Goal: Task Accomplishment & Management: Manage account settings

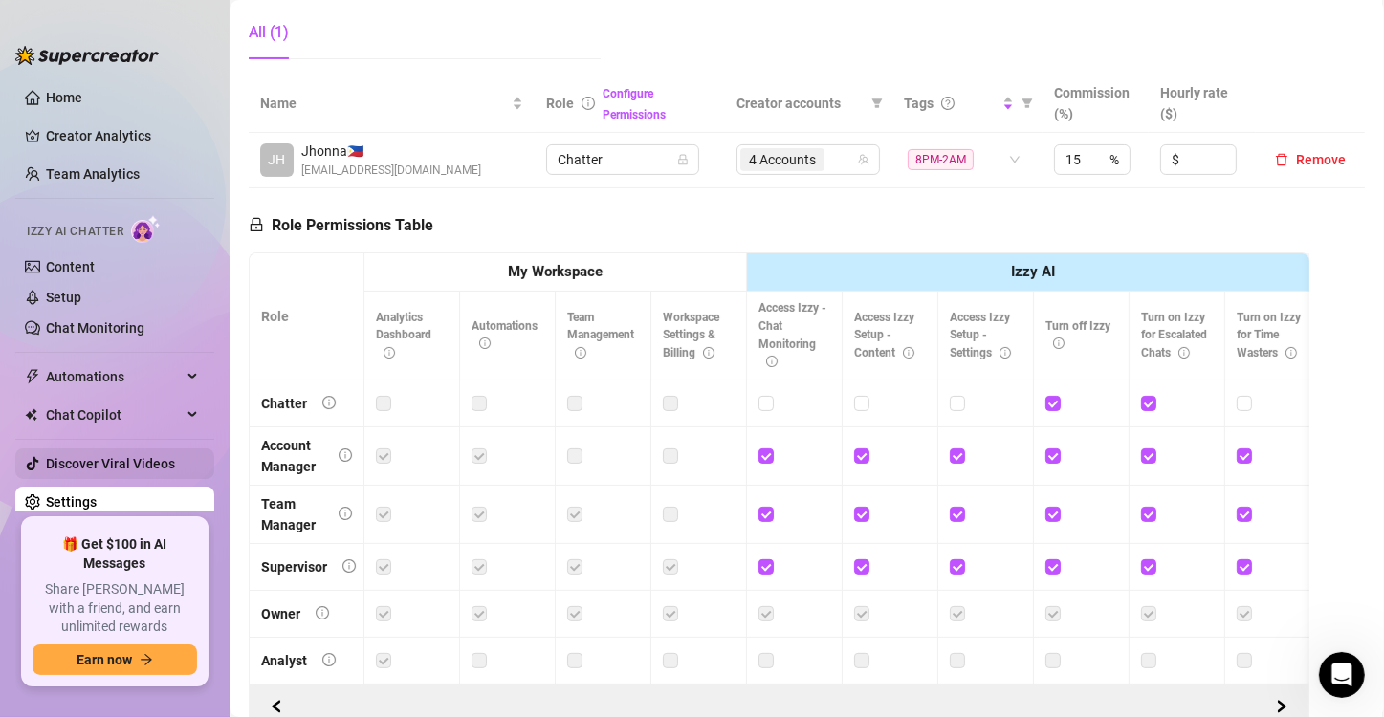
scroll to position [383, 0]
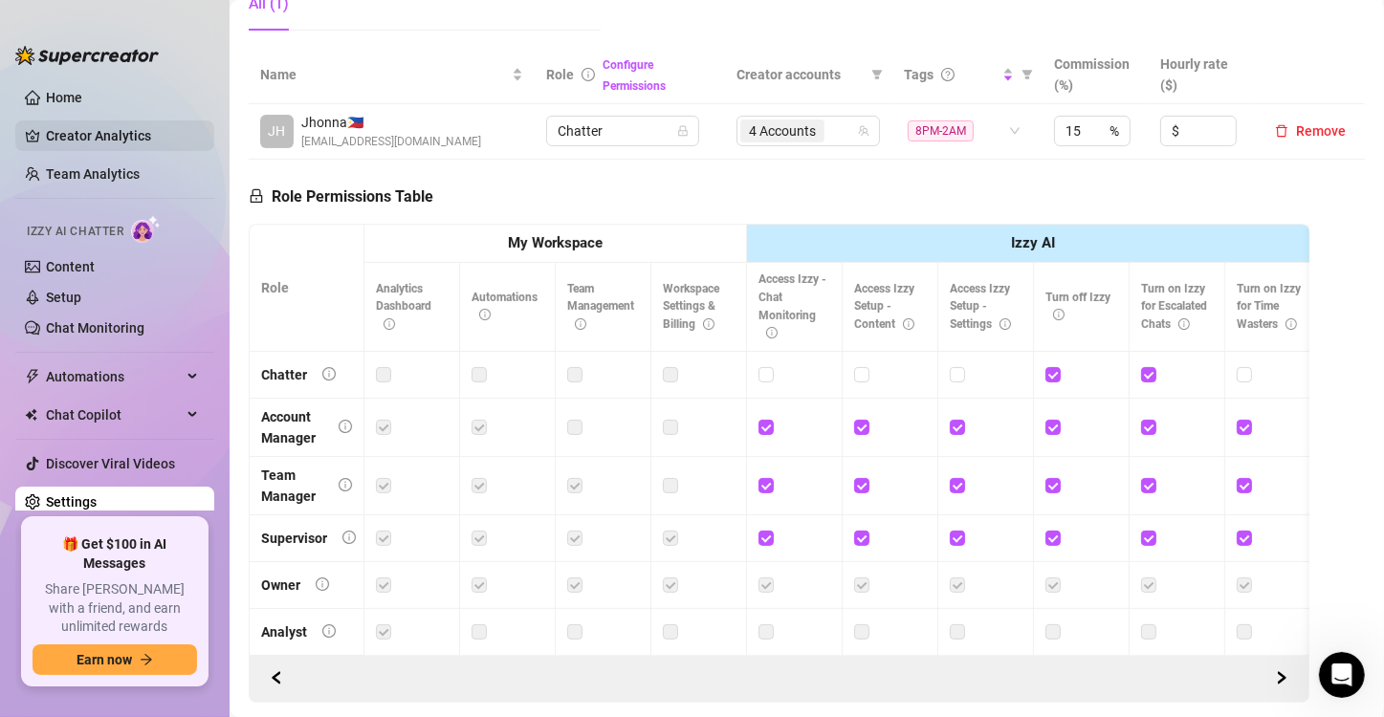
click at [86, 136] on link "Creator Analytics" at bounding box center [122, 136] width 153 height 31
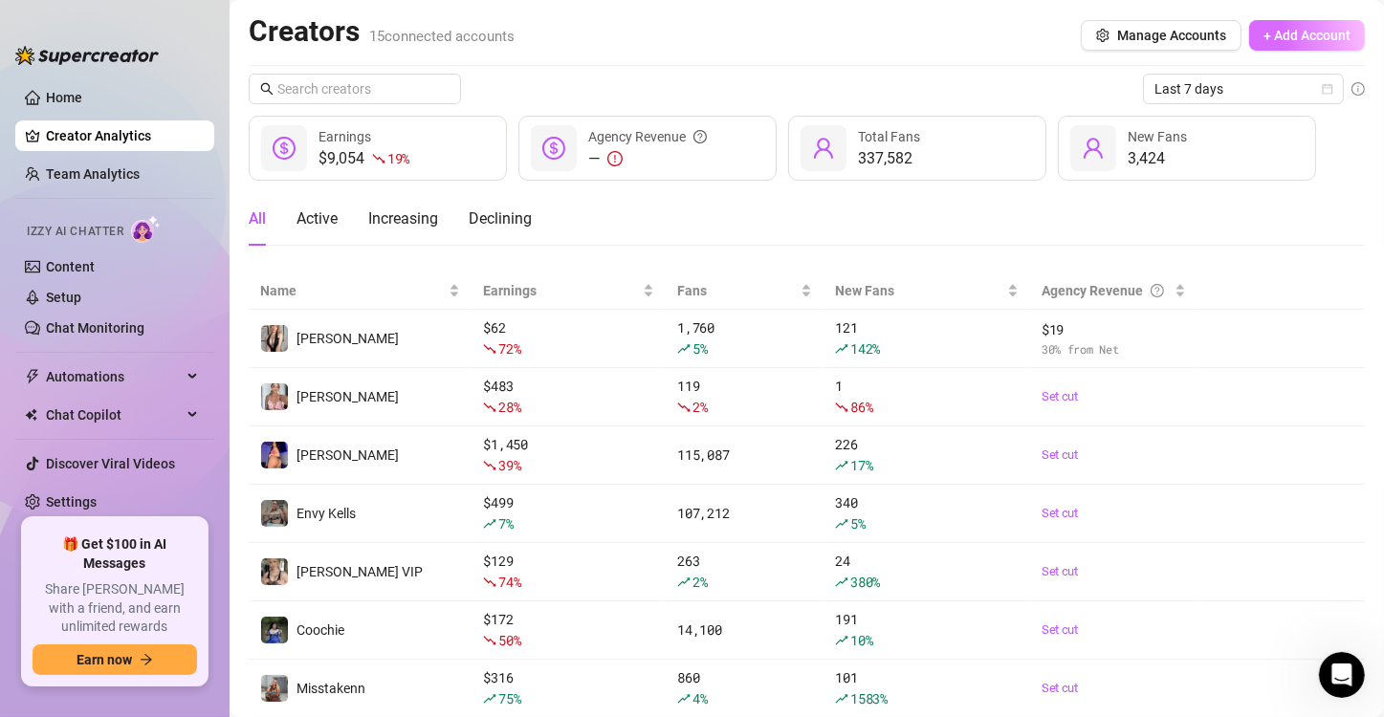
click at [1302, 38] on span "+ Add Account" at bounding box center [1307, 35] width 87 height 15
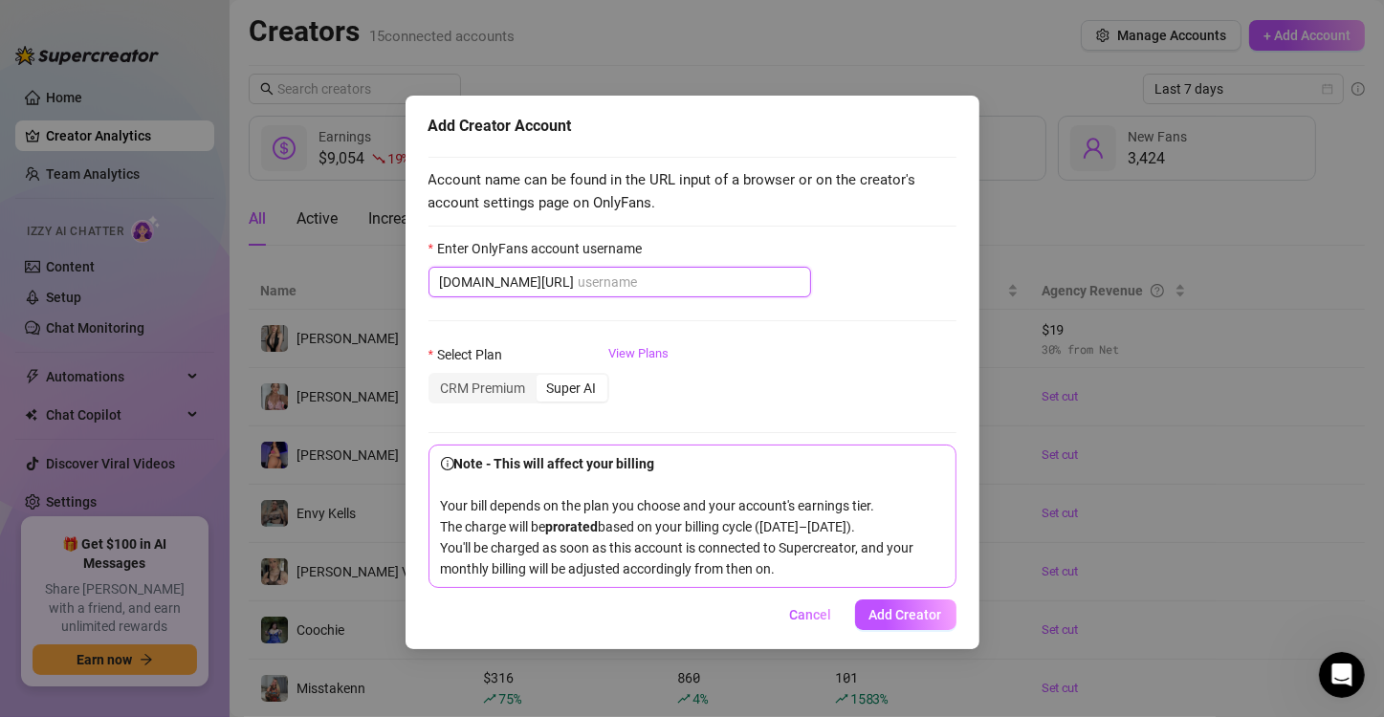
click at [579, 279] on input "Enter OnlyFans account username" at bounding box center [689, 282] width 221 height 21
click at [658, 279] on input "Enter OnlyFans account username" at bounding box center [689, 282] width 221 height 21
paste input "madixeliza"
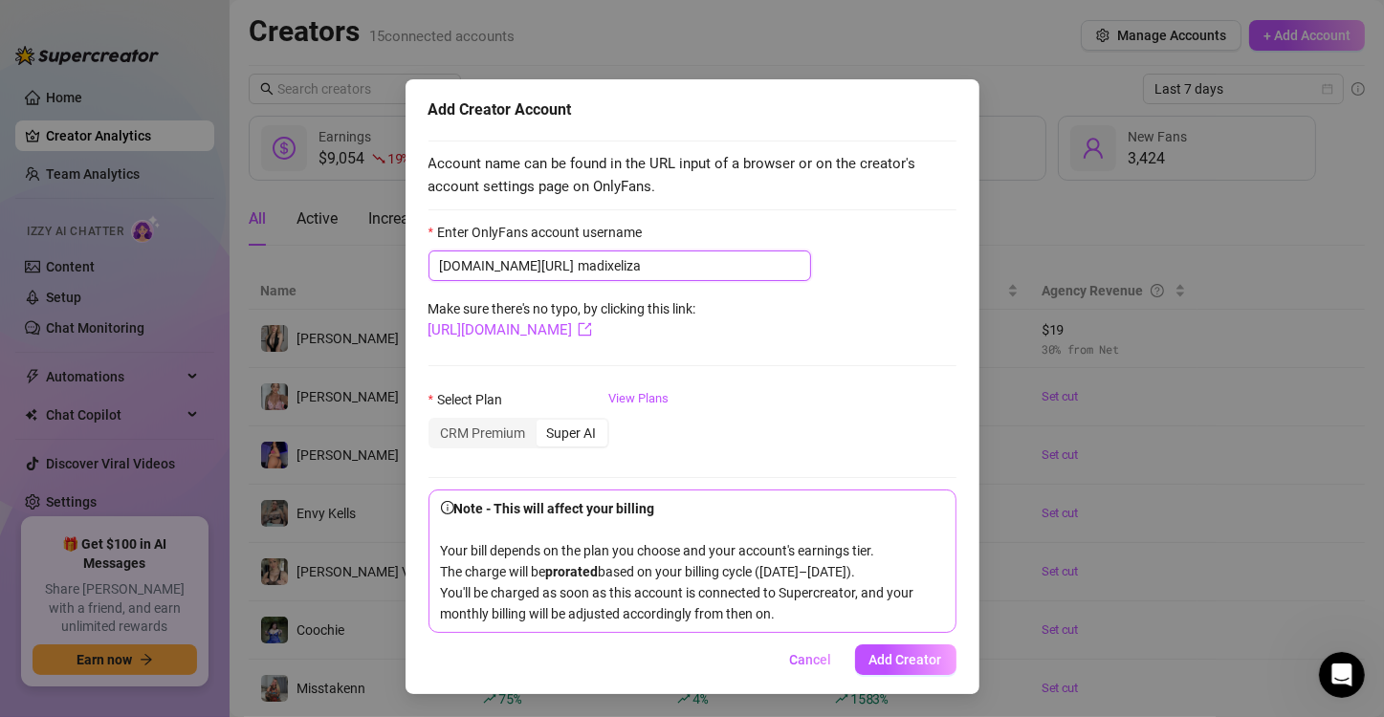
scroll to position [34, 0]
type input "madixeliza"
click at [909, 656] on span "Add Creator" at bounding box center [906, 659] width 73 height 15
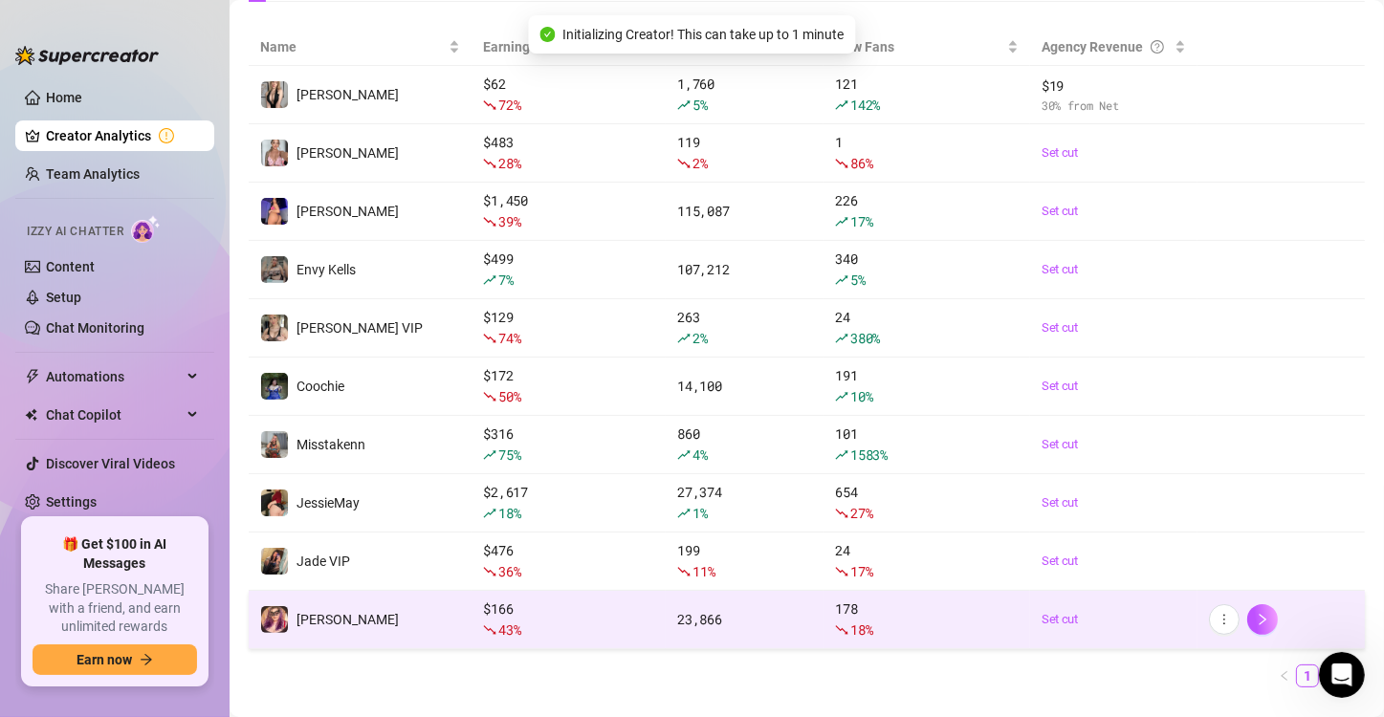
scroll to position [284, 0]
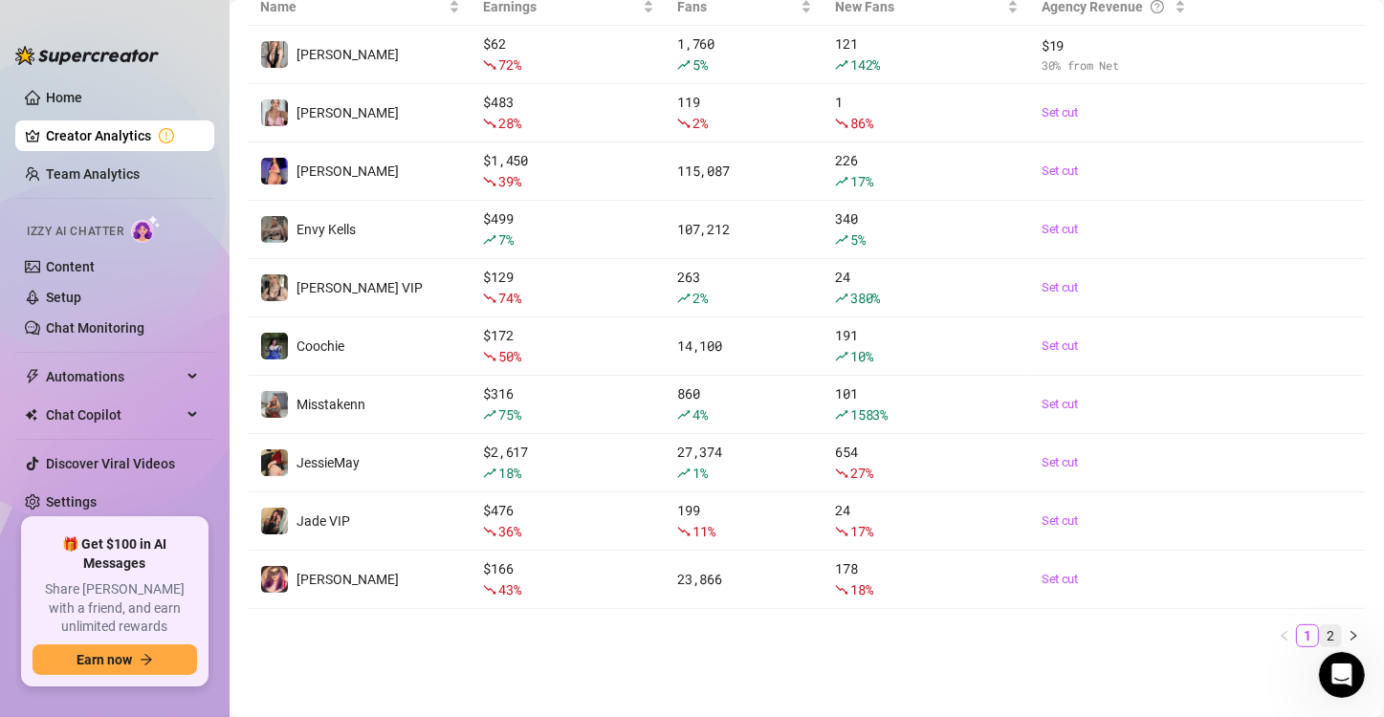
click at [1320, 635] on link "2" at bounding box center [1330, 636] width 21 height 21
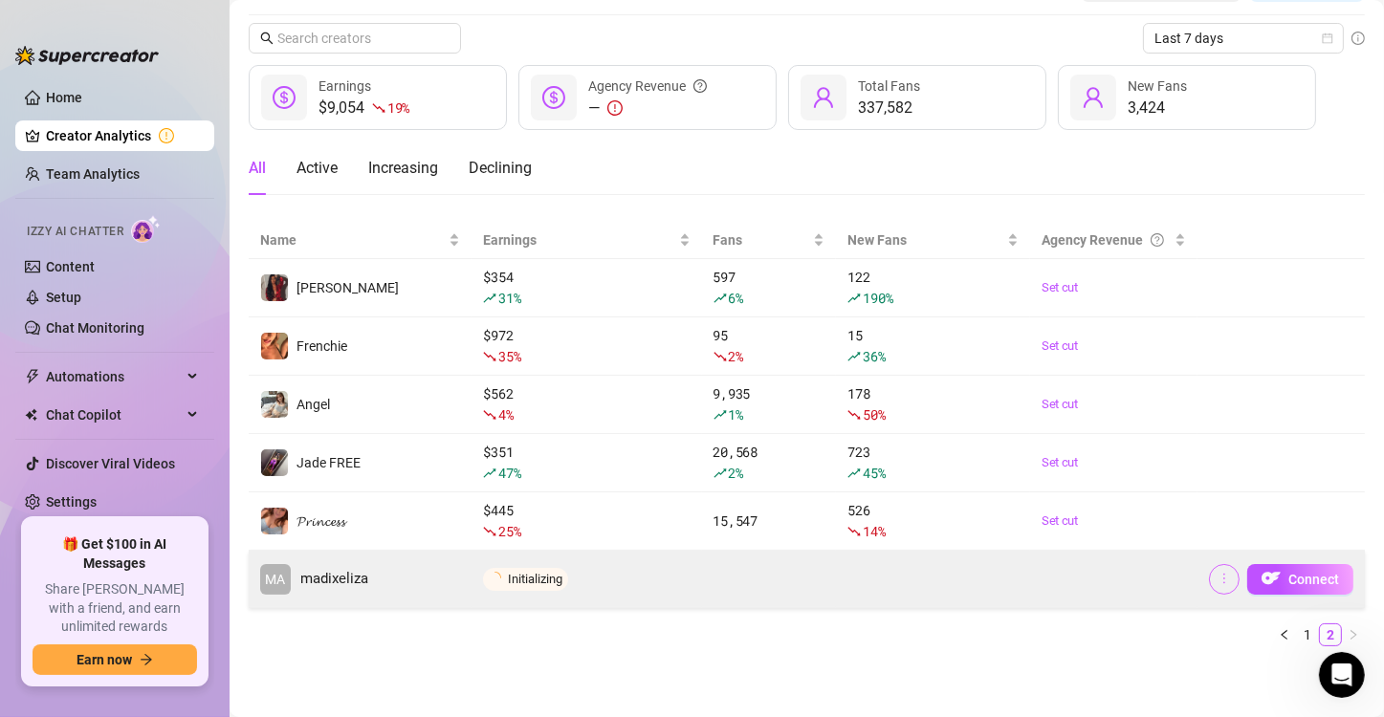
click at [1218, 575] on icon "more" at bounding box center [1224, 578] width 13 height 13
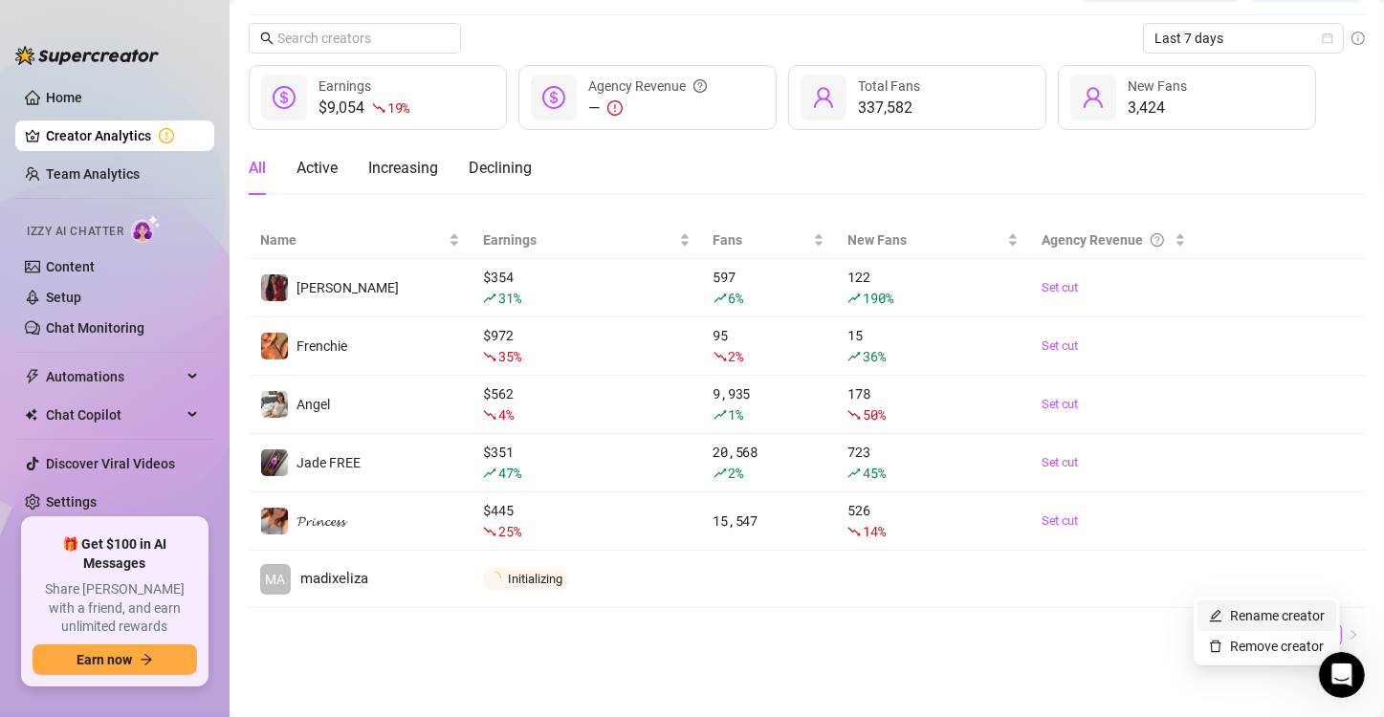
click at [1219, 609] on link "Rename creator" at bounding box center [1267, 615] width 116 height 15
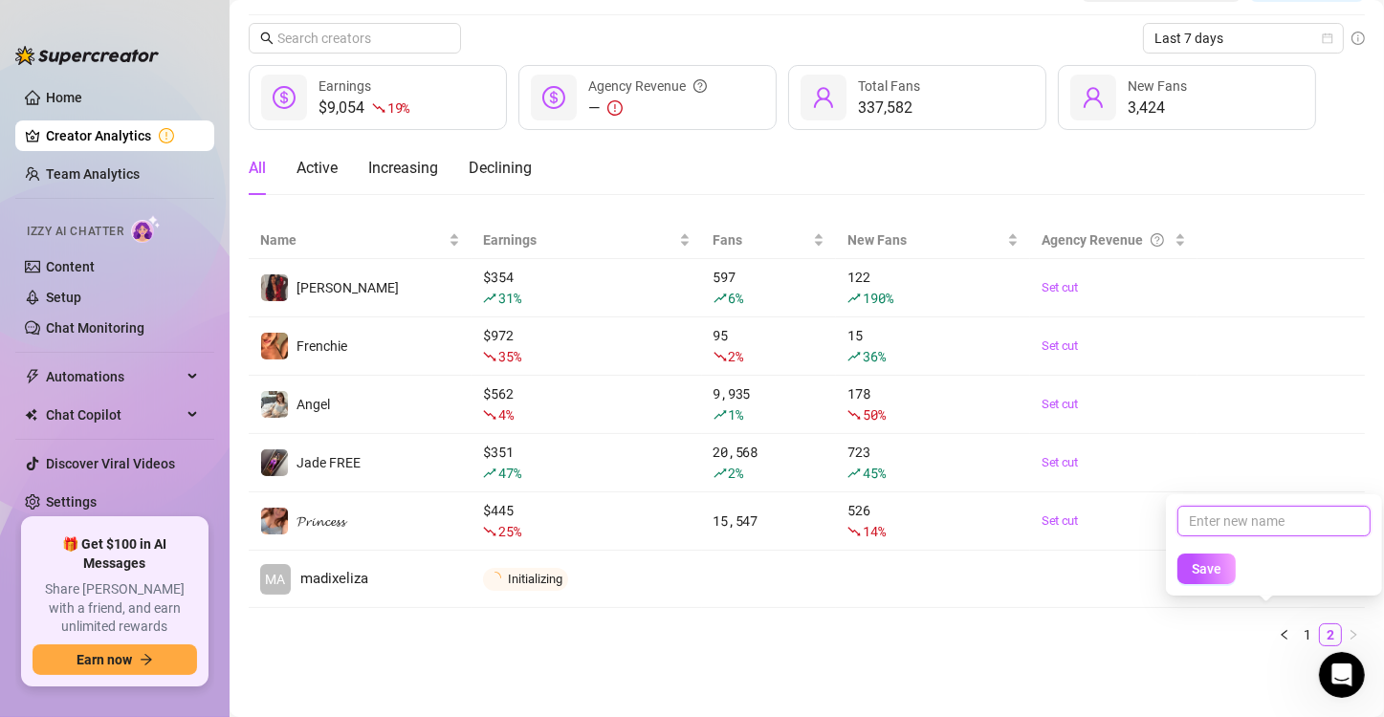
click at [1229, 523] on input "text" at bounding box center [1274, 521] width 193 height 31
type input "Madi VIP"
click at [1216, 574] on span "Save" at bounding box center [1207, 569] width 30 height 15
click at [1192, 567] on span "Save" at bounding box center [1207, 569] width 30 height 15
click at [998, 662] on main "Creators 15 connected accounts Manage Accounts + Add Account Last 7 days $9,054…" at bounding box center [807, 334] width 1155 height 770
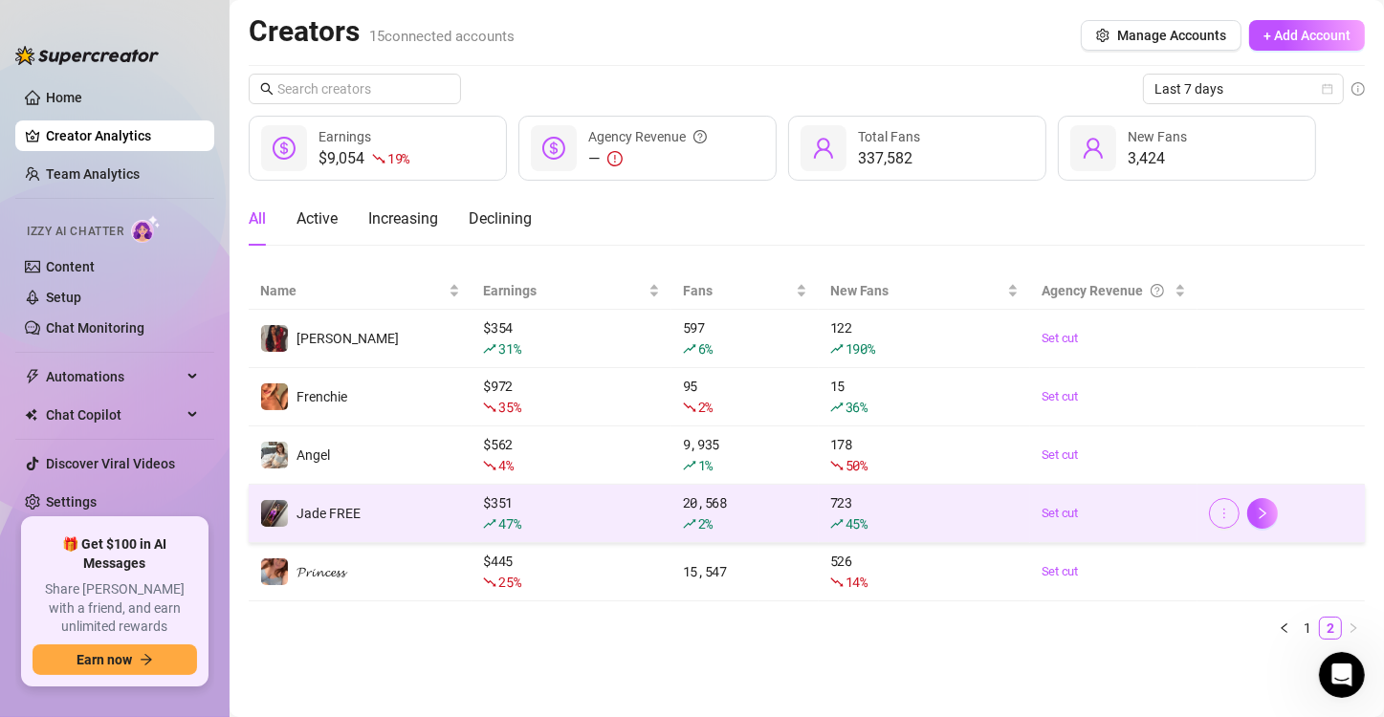
scroll to position [0, 0]
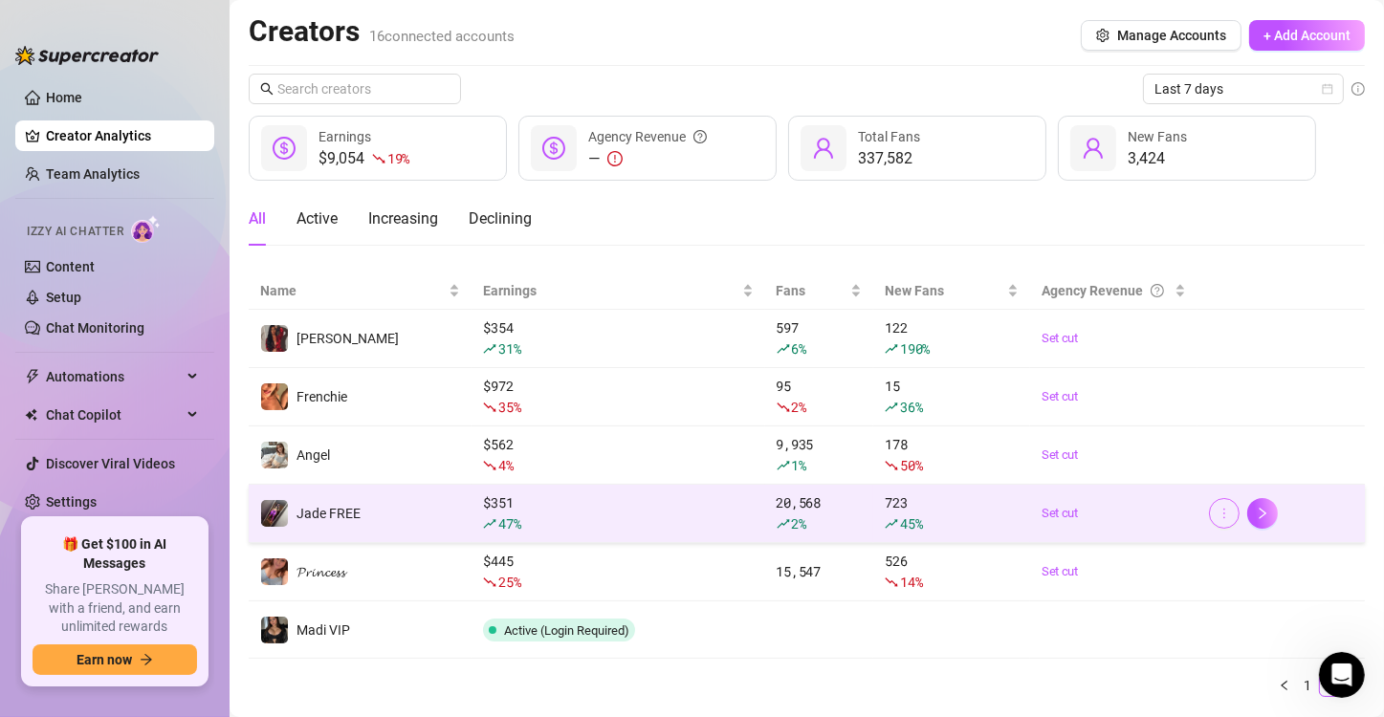
click at [1218, 518] on icon "more" at bounding box center [1224, 513] width 13 height 13
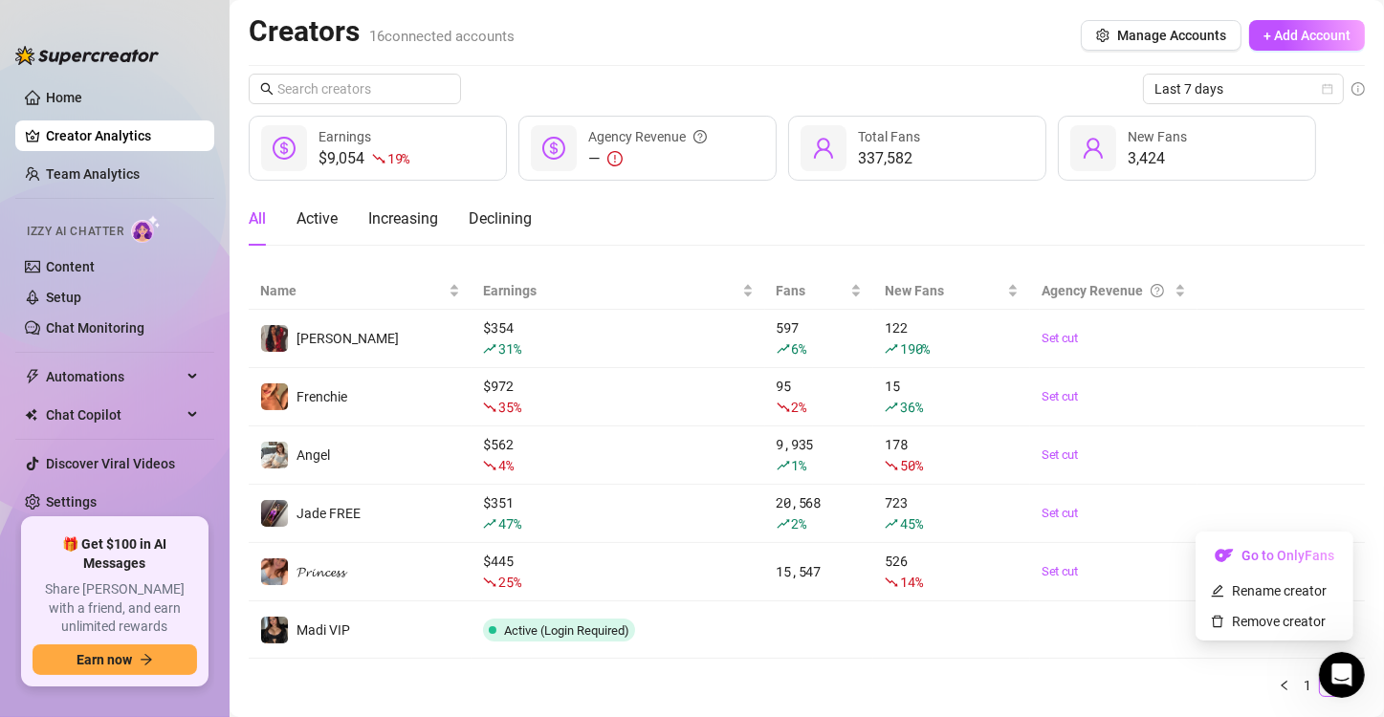
click at [1052, 675] on ul "1 2" at bounding box center [807, 685] width 1116 height 23
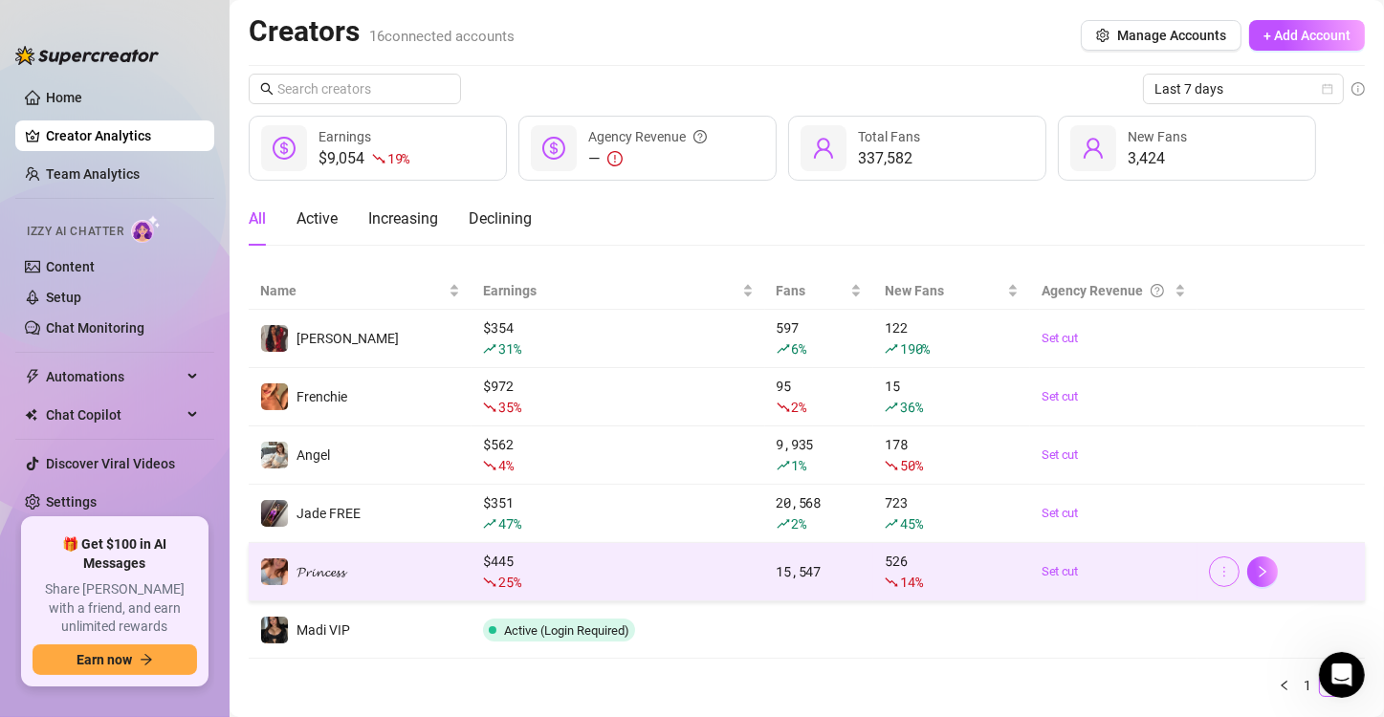
click at [1209, 570] on button "button" at bounding box center [1224, 572] width 31 height 31
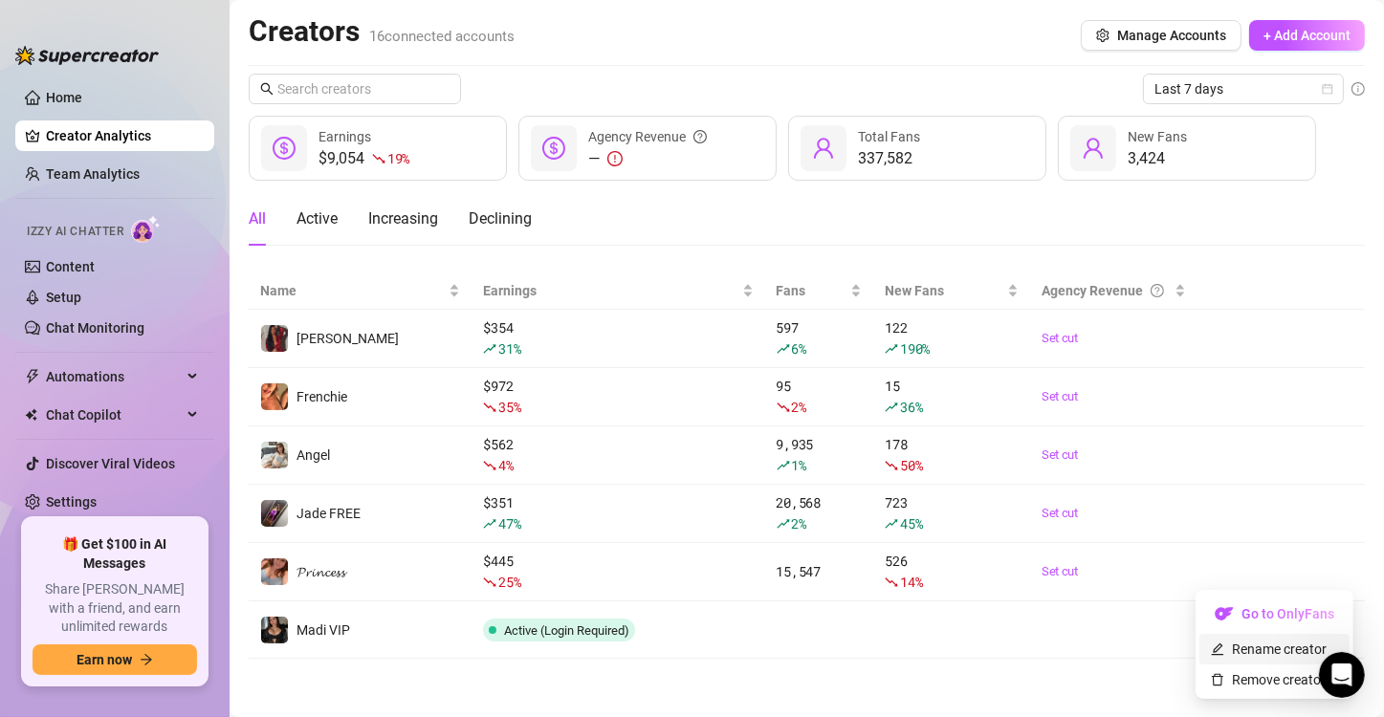
click at [1237, 651] on link "Rename creator" at bounding box center [1269, 649] width 116 height 15
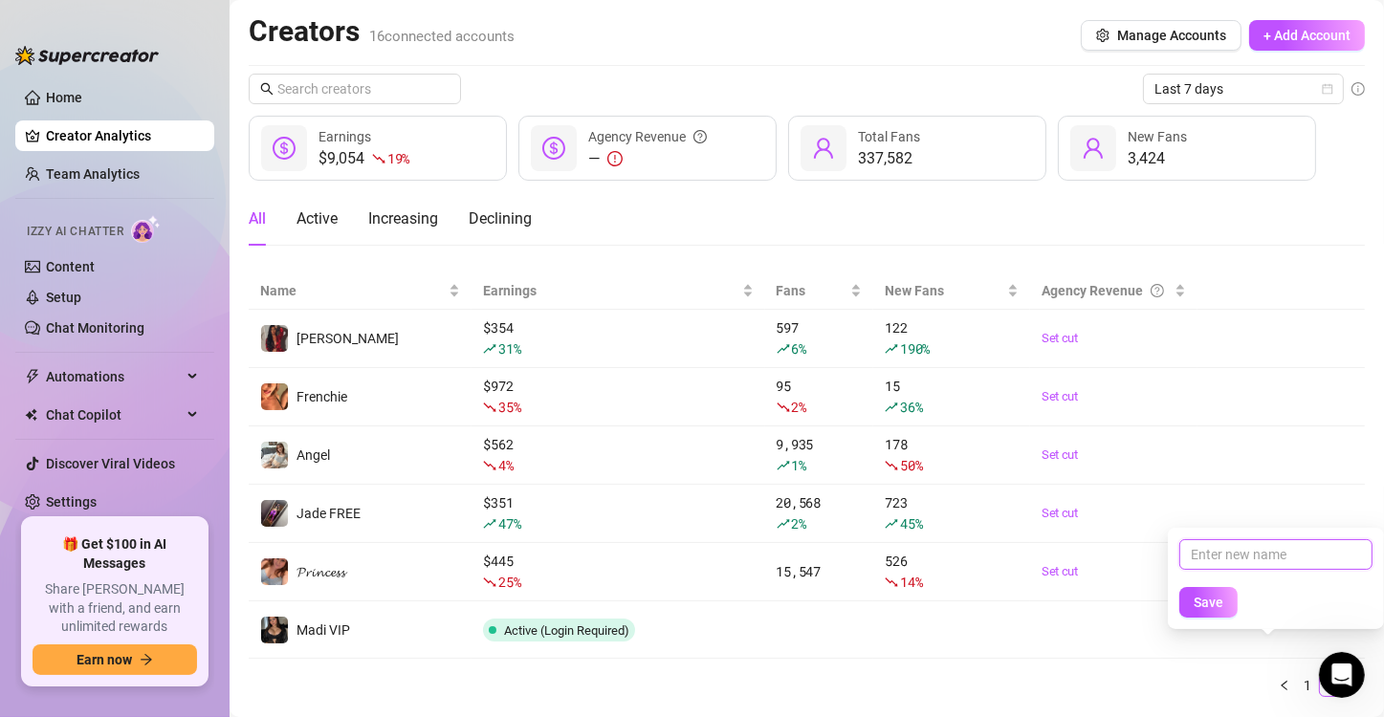
click at [1231, 558] on input "text" at bounding box center [1275, 555] width 193 height 31
type input "Princess"
click at [1216, 603] on span "Save" at bounding box center [1209, 602] width 30 height 15
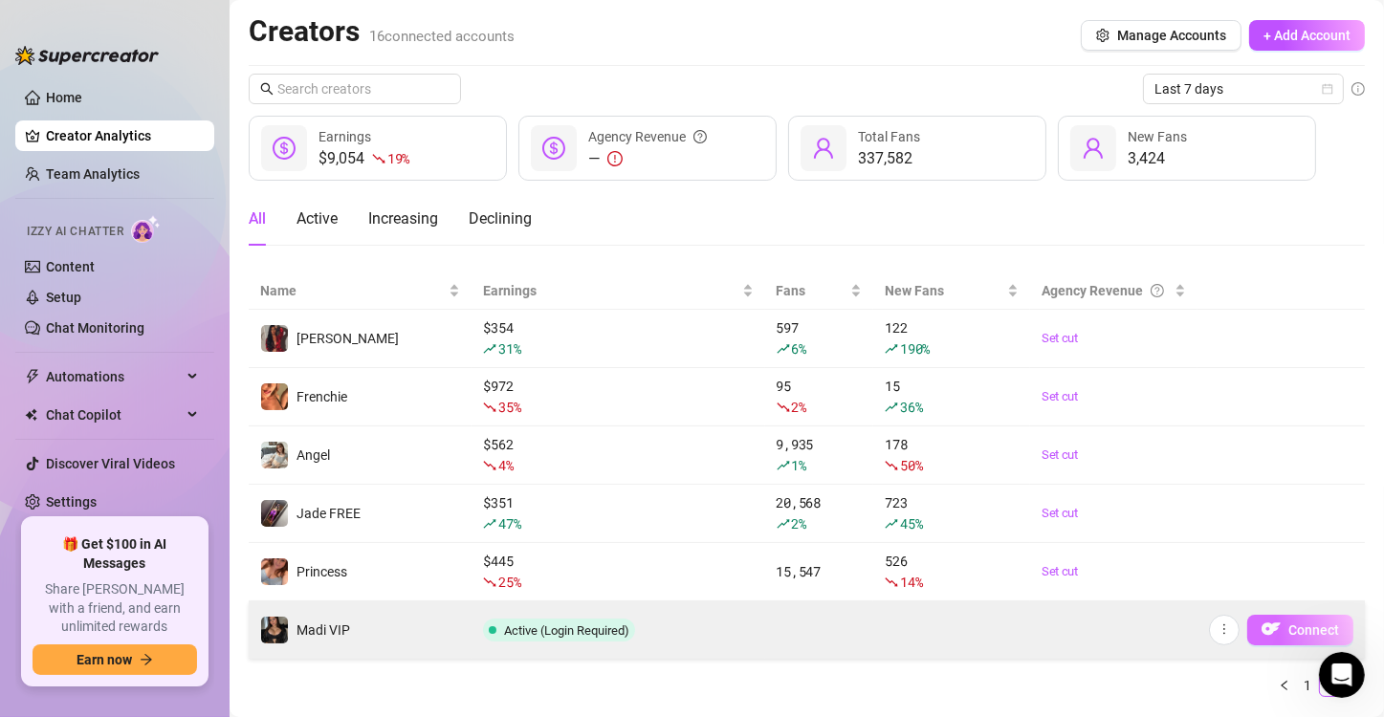
click at [1289, 627] on span "Connect" at bounding box center [1314, 630] width 51 height 15
click at [1289, 625] on span "Connect" at bounding box center [1314, 630] width 51 height 15
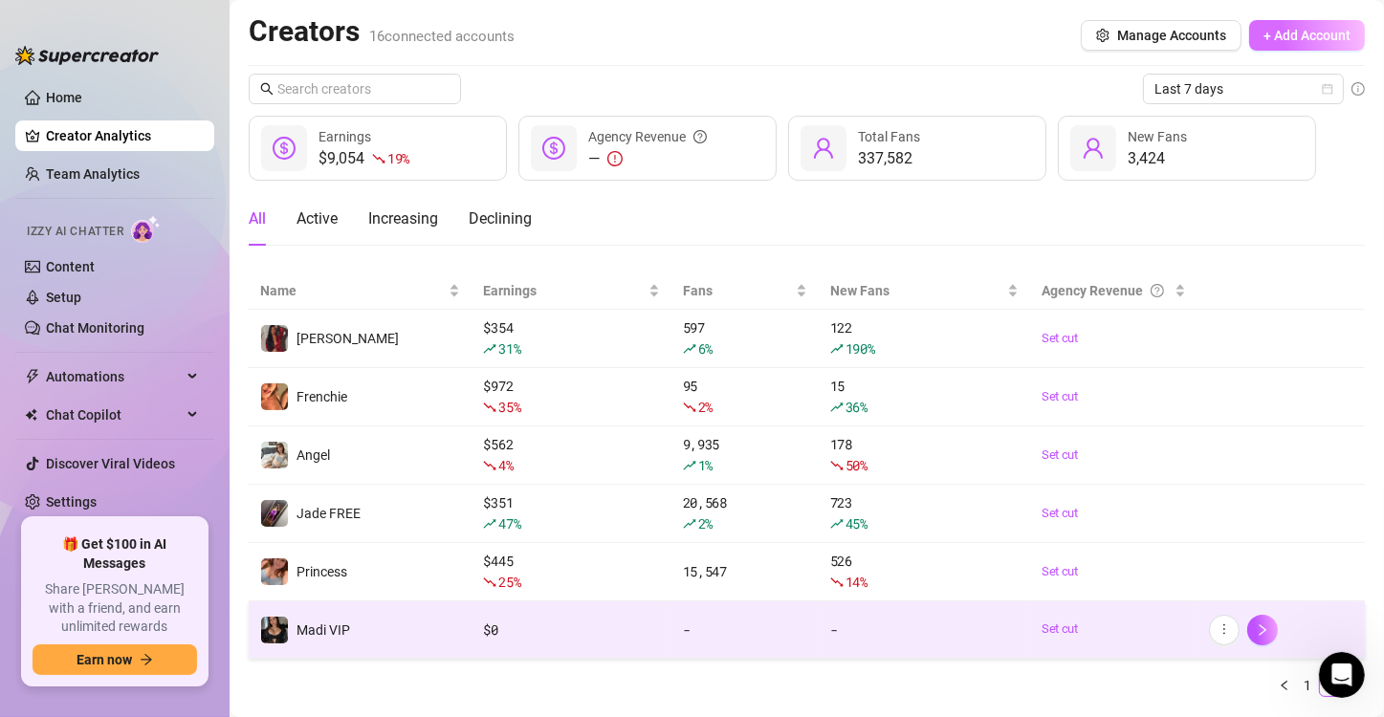
click at [1266, 38] on span "+ Add Account" at bounding box center [1307, 35] width 87 height 15
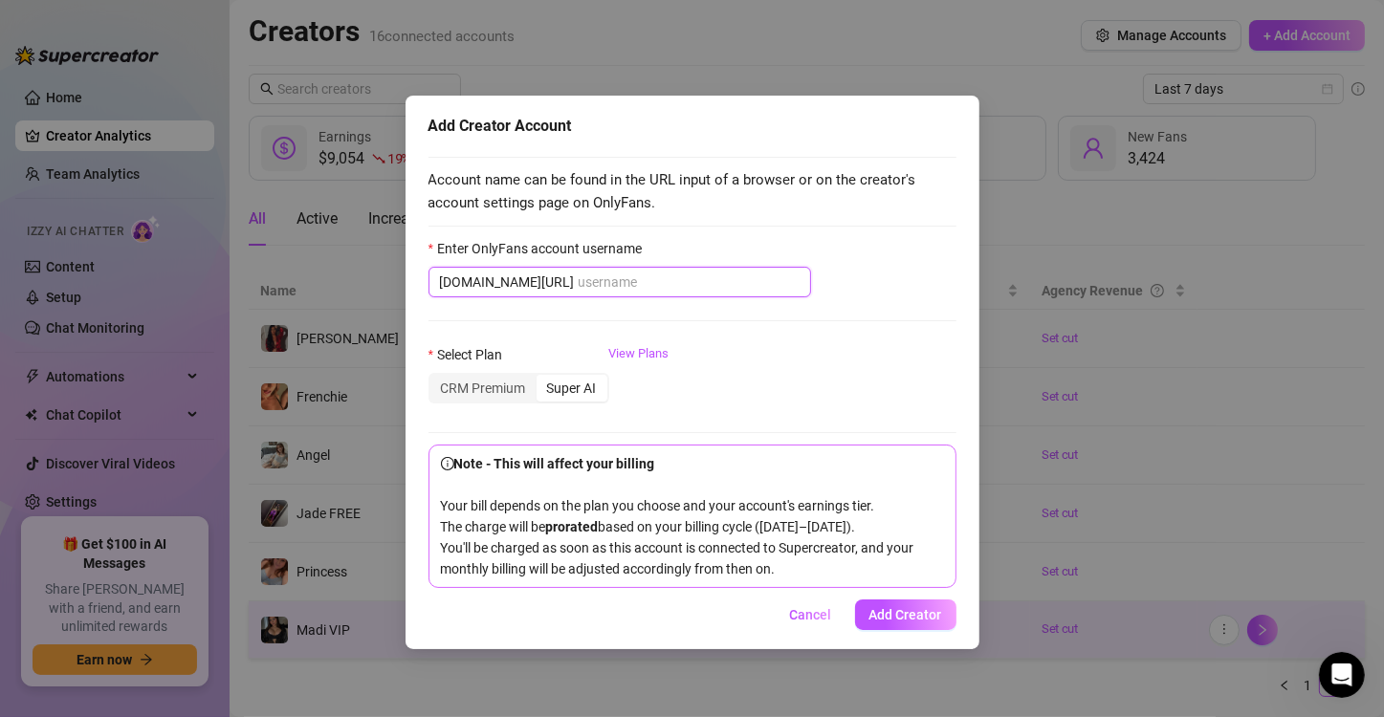
click at [626, 278] on input "Enter OnlyFans account username" at bounding box center [689, 282] width 221 height 21
paste input "madixeliza1"
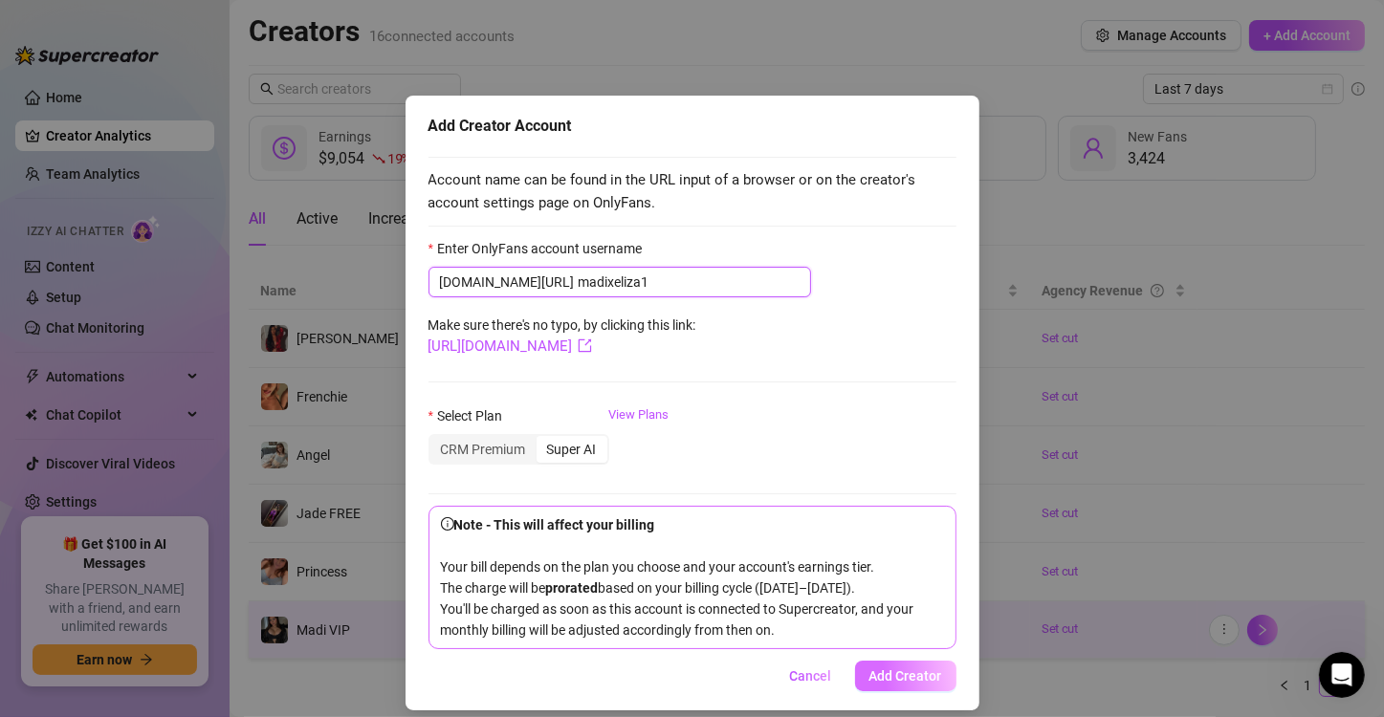
type input "madixeliza1"
click at [875, 692] on button "Add Creator" at bounding box center [905, 676] width 101 height 31
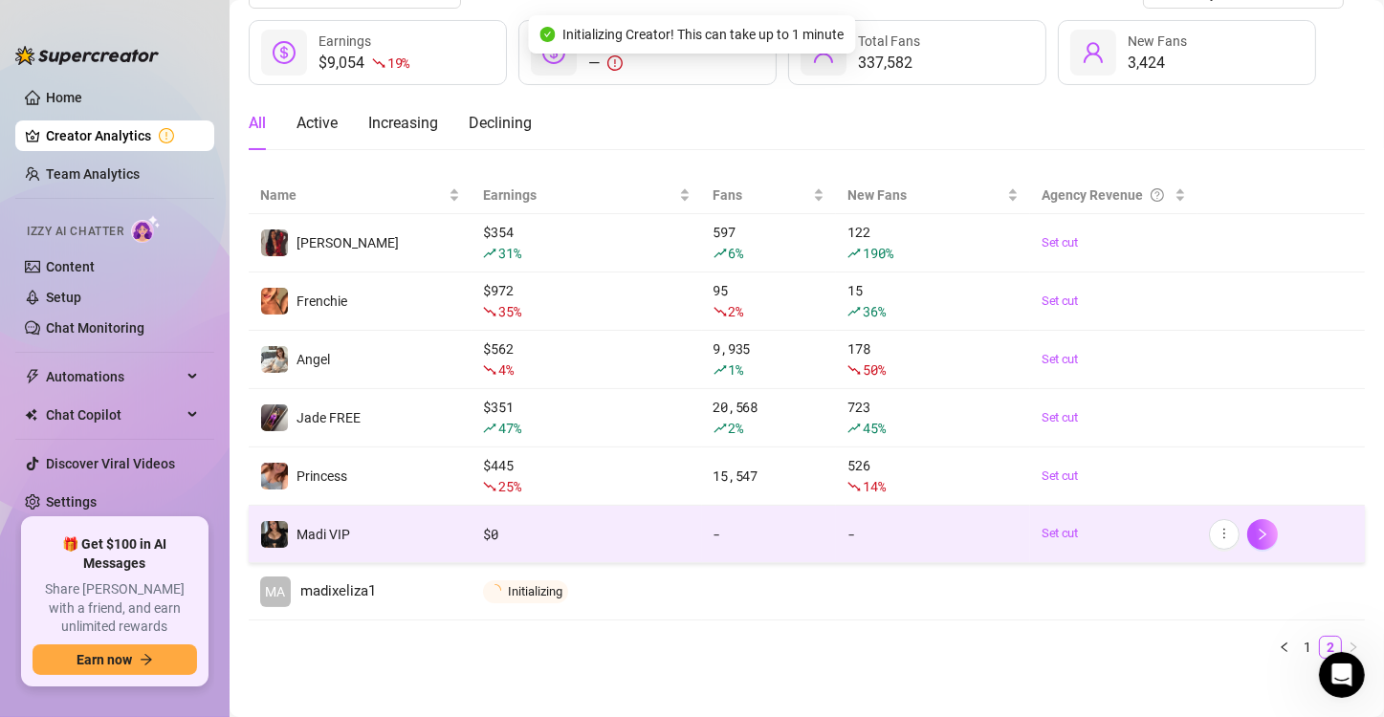
scroll to position [108, 0]
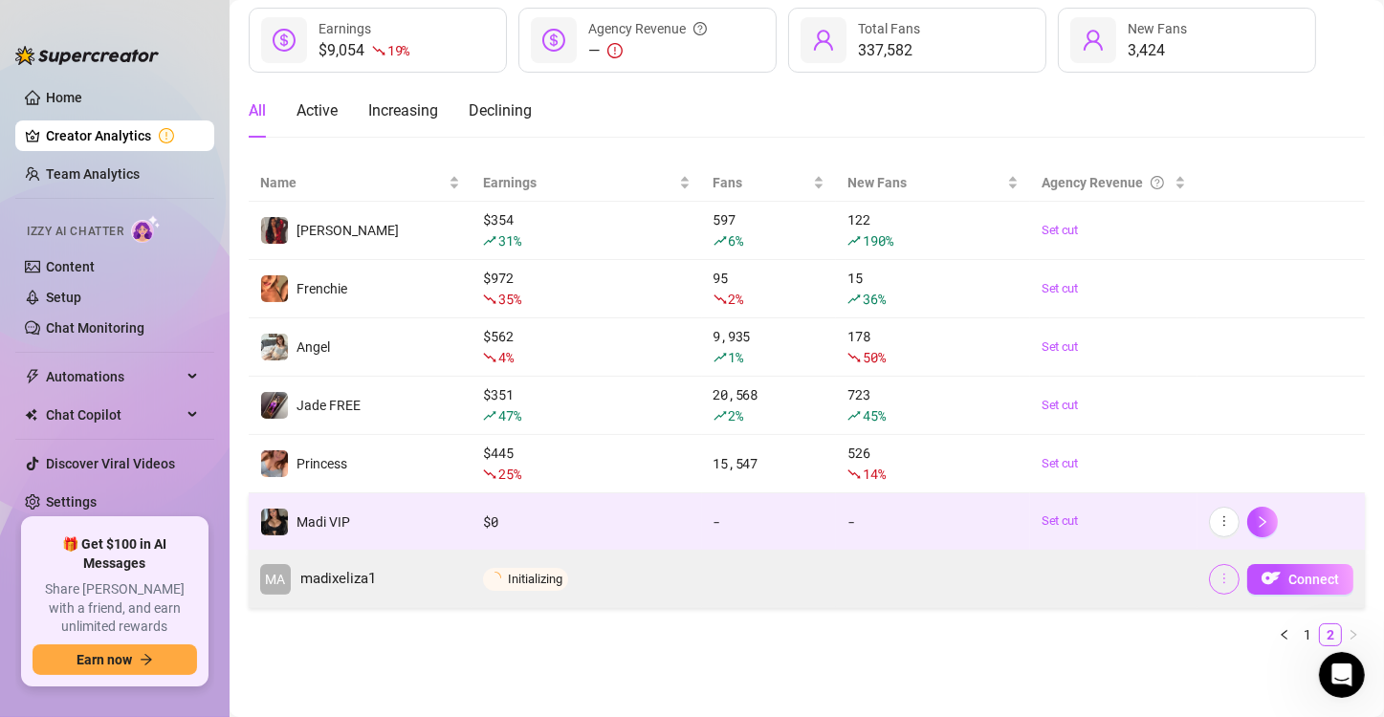
click at [1209, 584] on button "button" at bounding box center [1224, 579] width 31 height 31
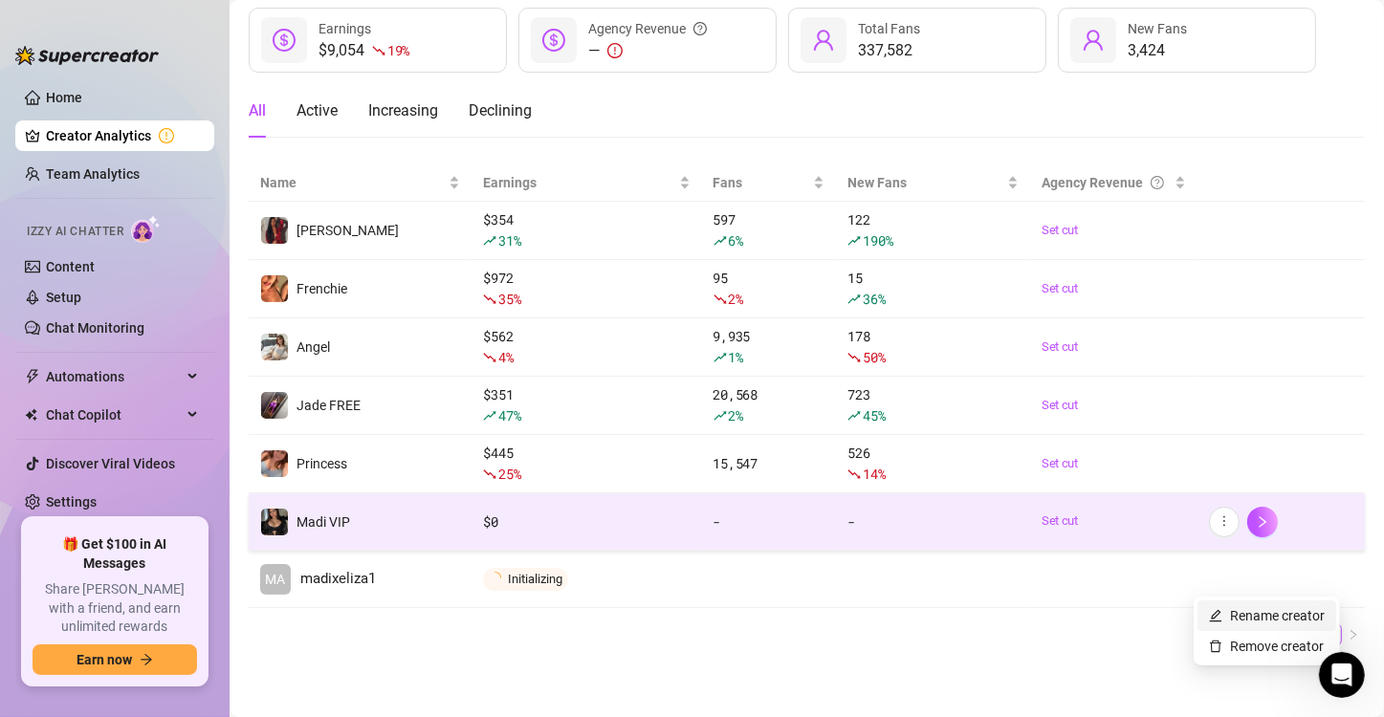
click at [1220, 613] on link "Rename creator" at bounding box center [1267, 615] width 116 height 15
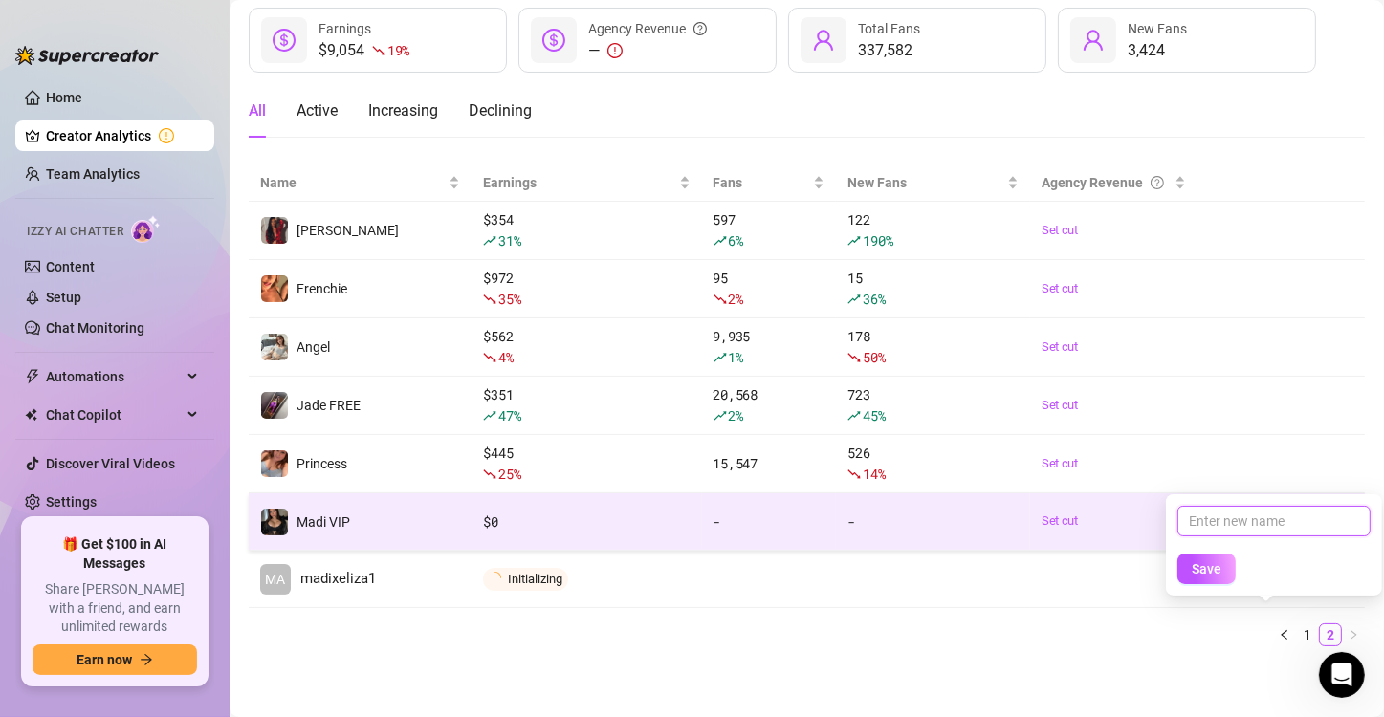
click at [1235, 532] on input "text" at bounding box center [1274, 521] width 193 height 31
type input "Madi Free"
click at [1212, 572] on span "Save" at bounding box center [1207, 569] width 30 height 15
click at [1197, 570] on span "Save" at bounding box center [1207, 569] width 30 height 15
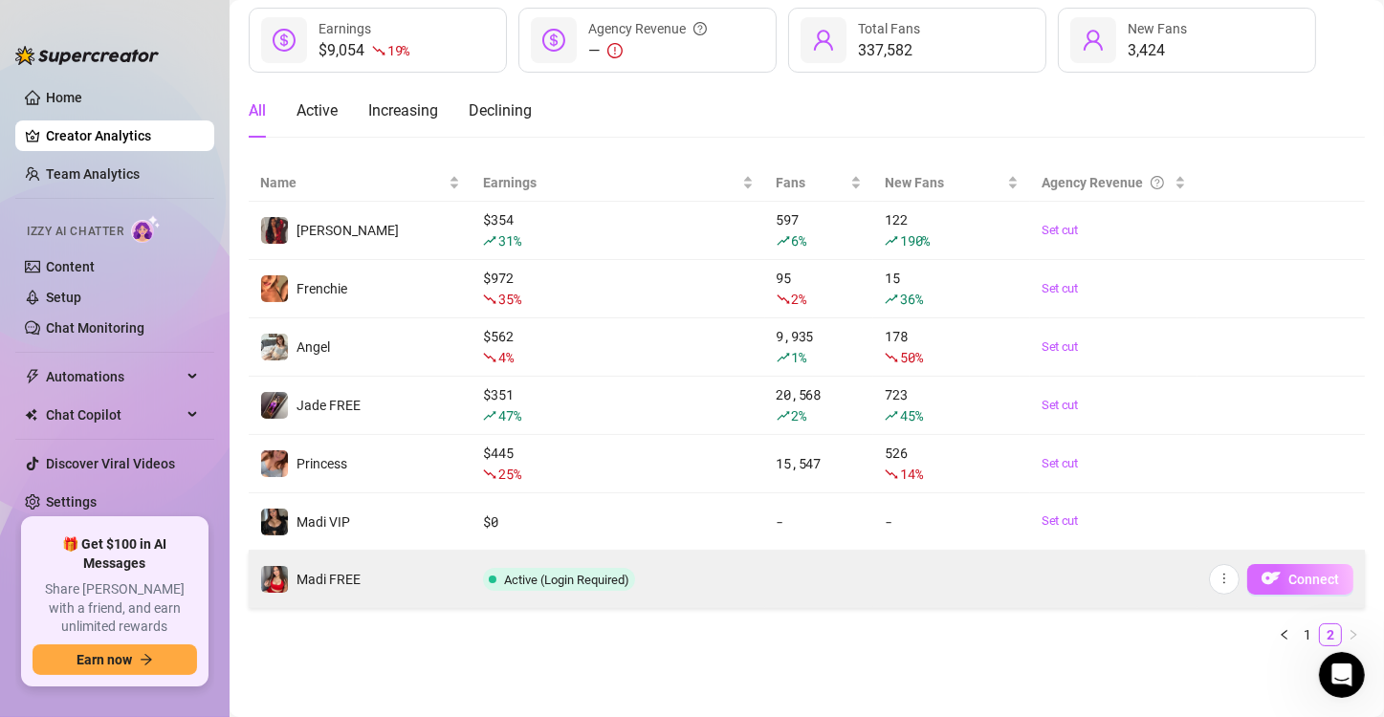
click at [1304, 575] on span "Connect" at bounding box center [1314, 579] width 51 height 15
click at [1264, 582] on img "button" at bounding box center [1271, 578] width 19 height 19
